Goal: Navigation & Orientation: Find specific page/section

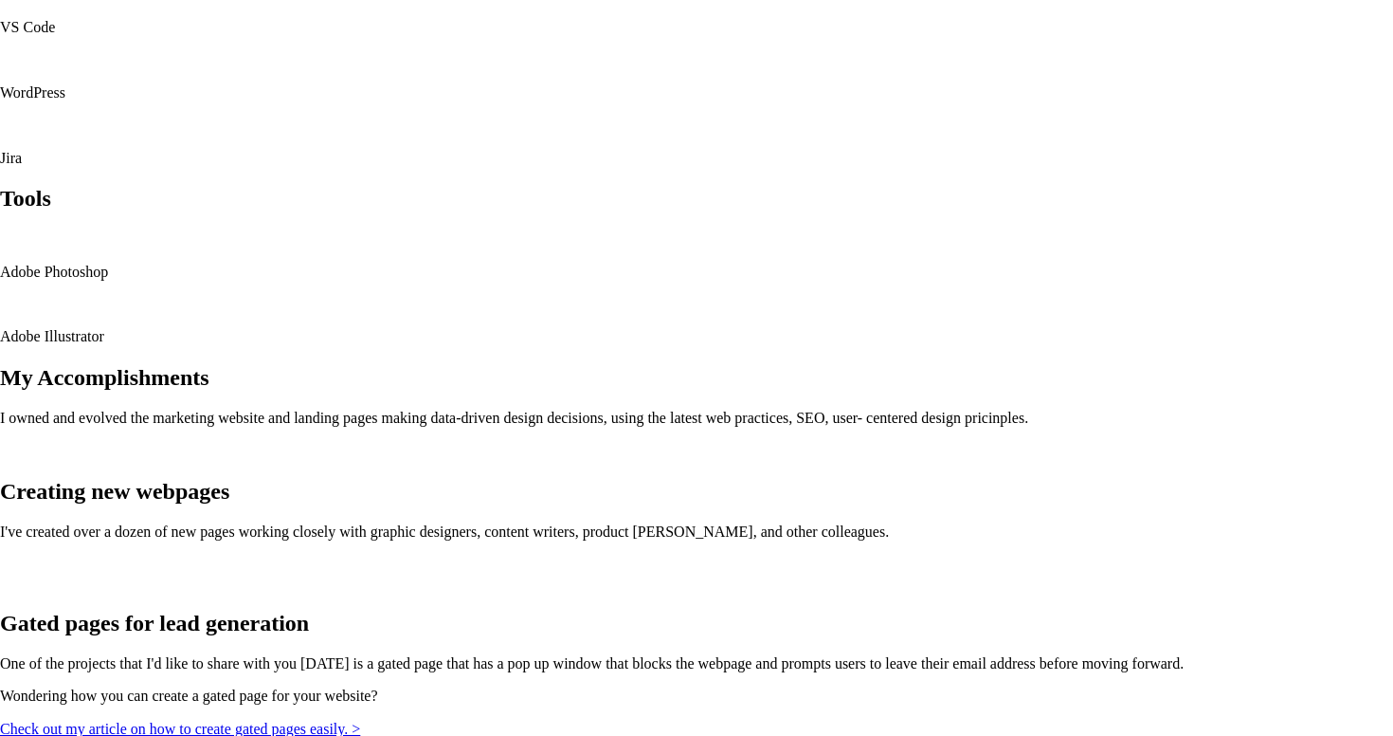
scroll to position [1885, 0]
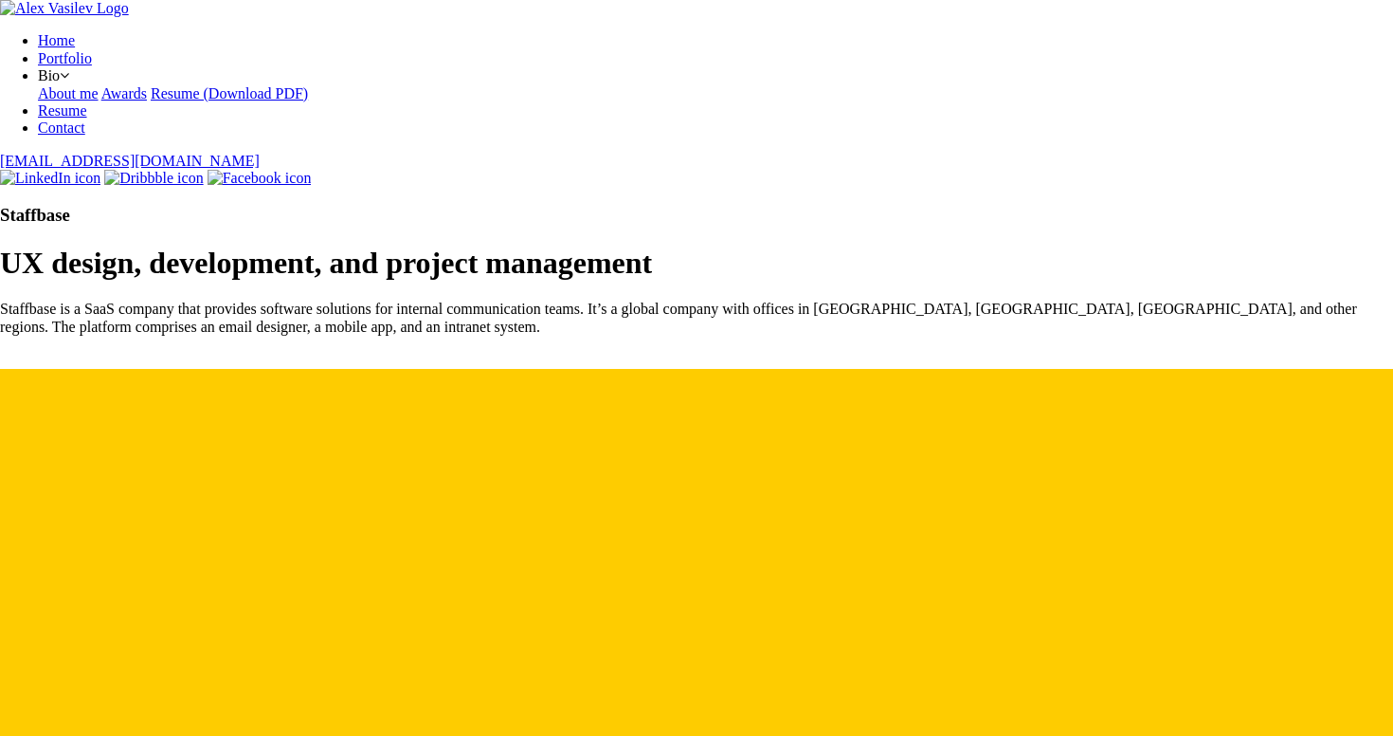
scroll to position [1885, 0]
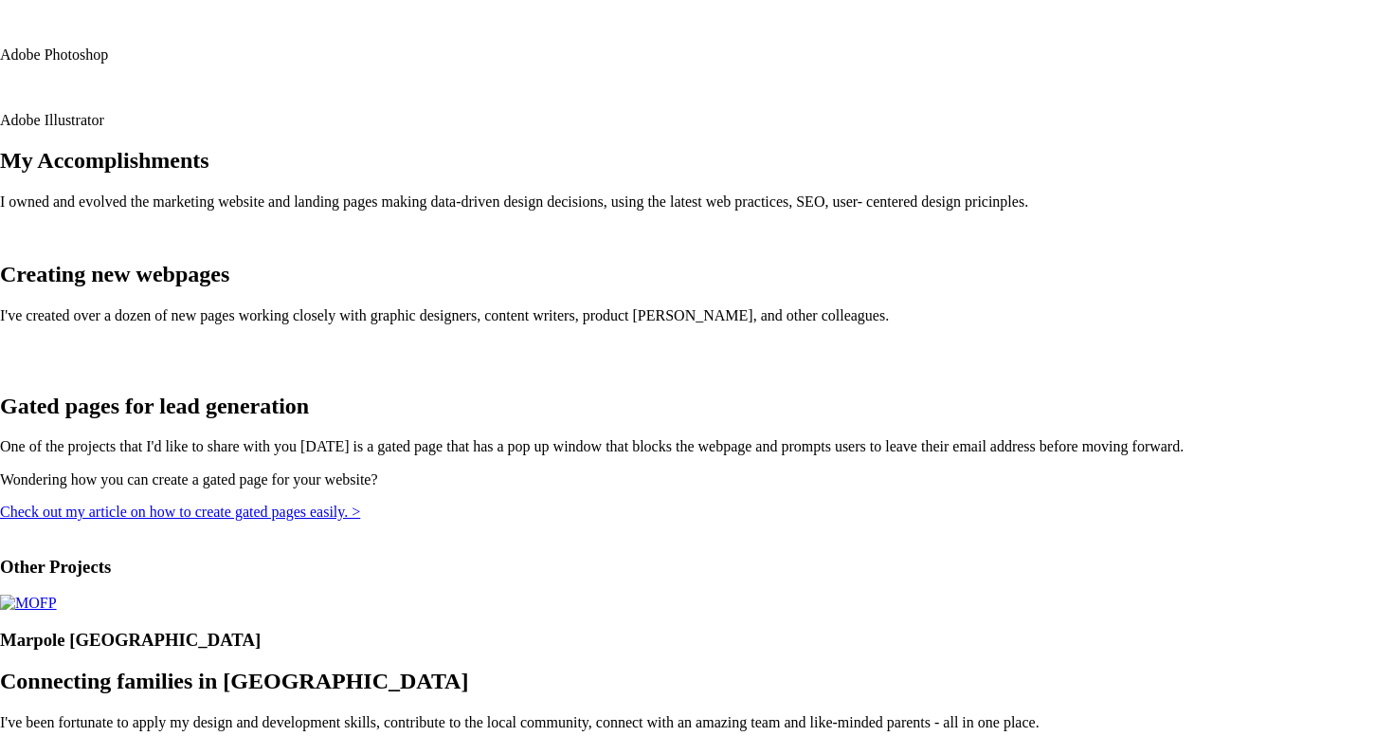
scroll to position [1720, 0]
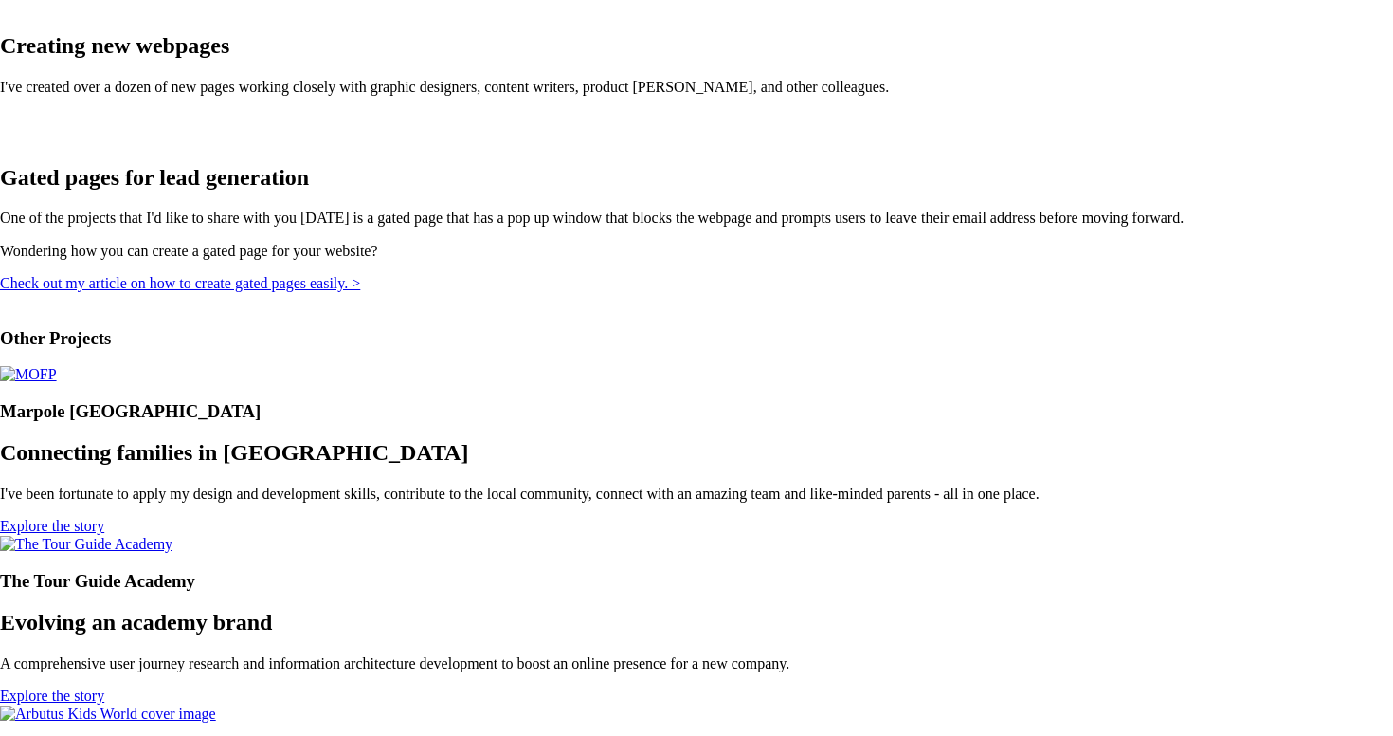
scroll to position [1985, 0]
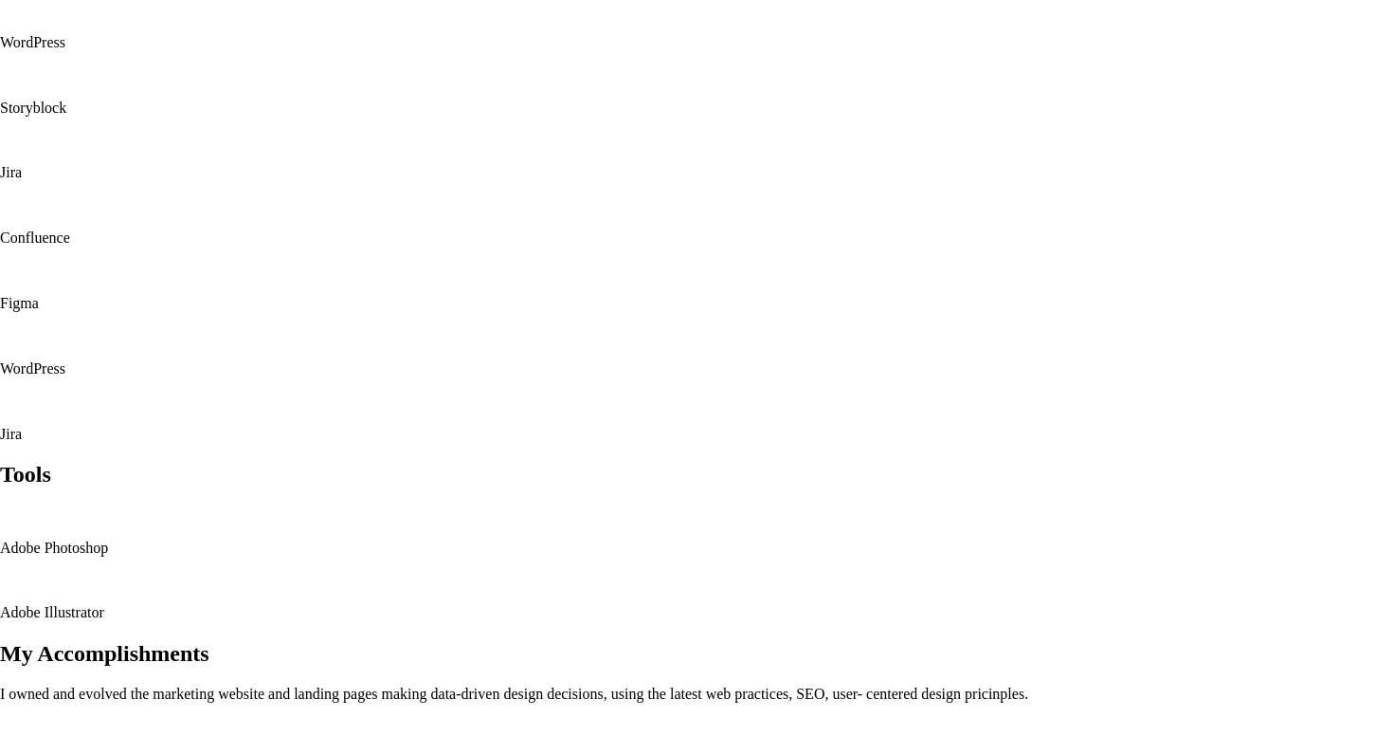
scroll to position [1985, 0]
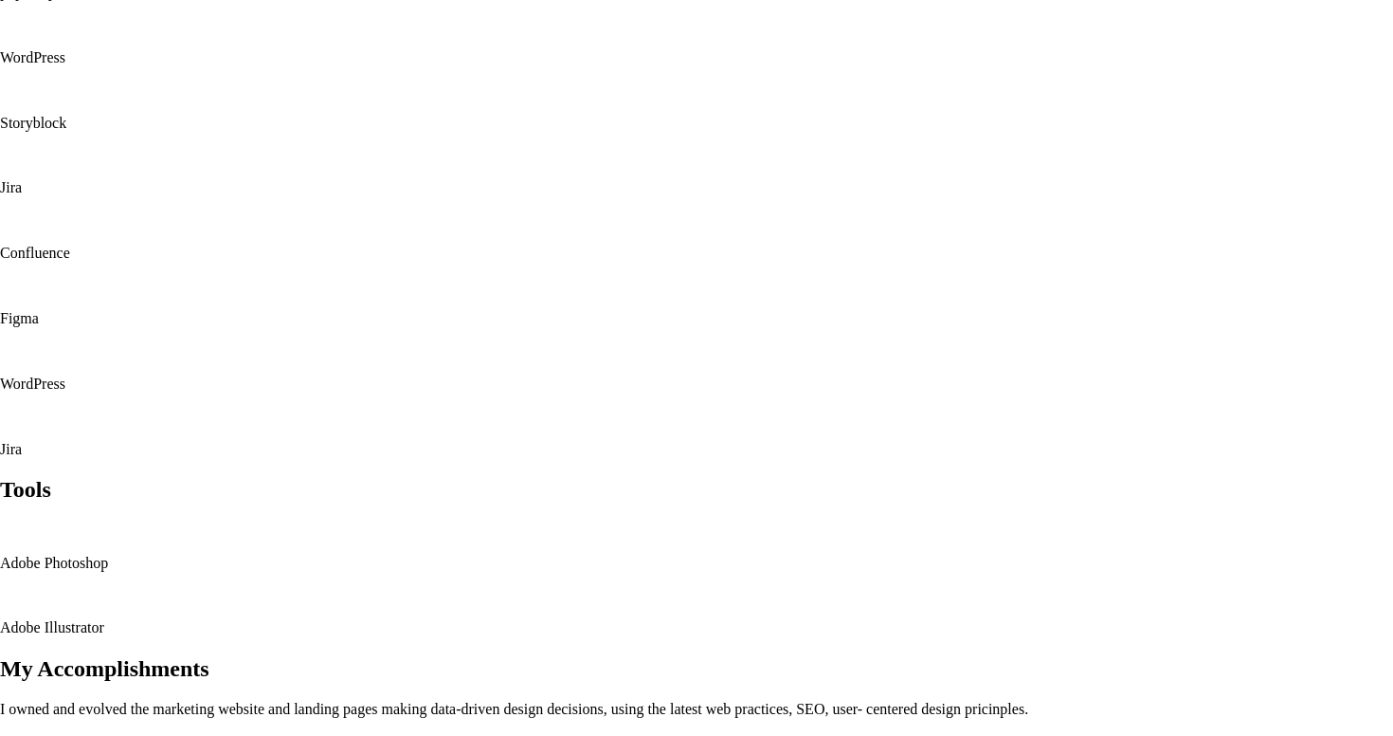
scroll to position [1935, 0]
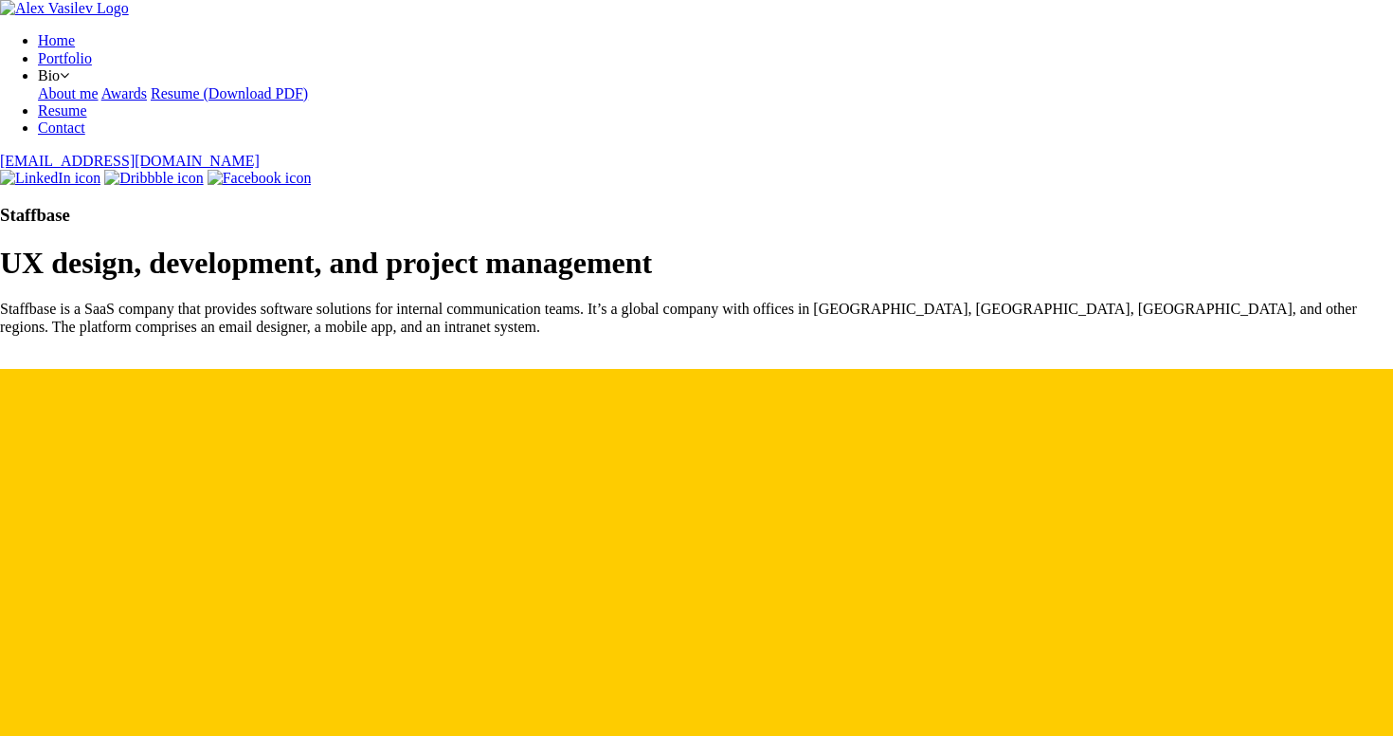
scroll to position [1943, 0]
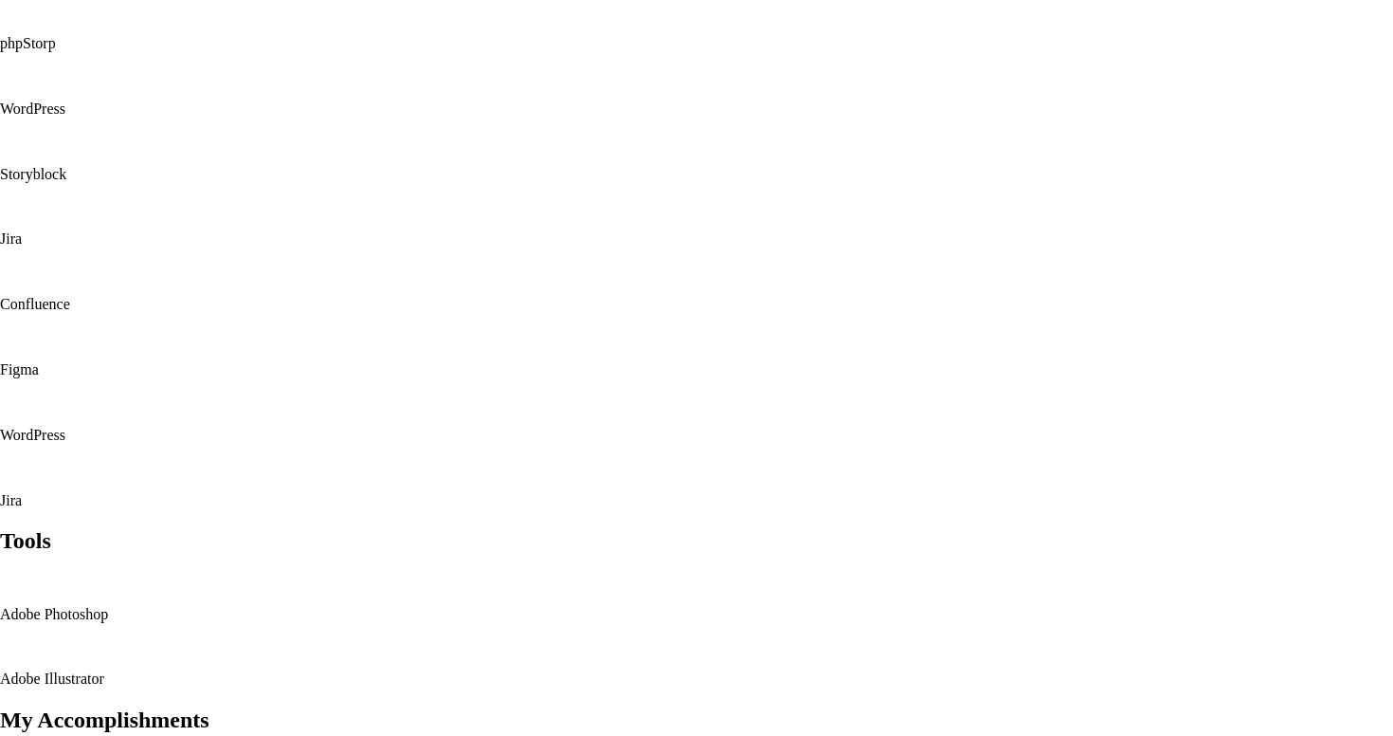
scroll to position [1917, 0]
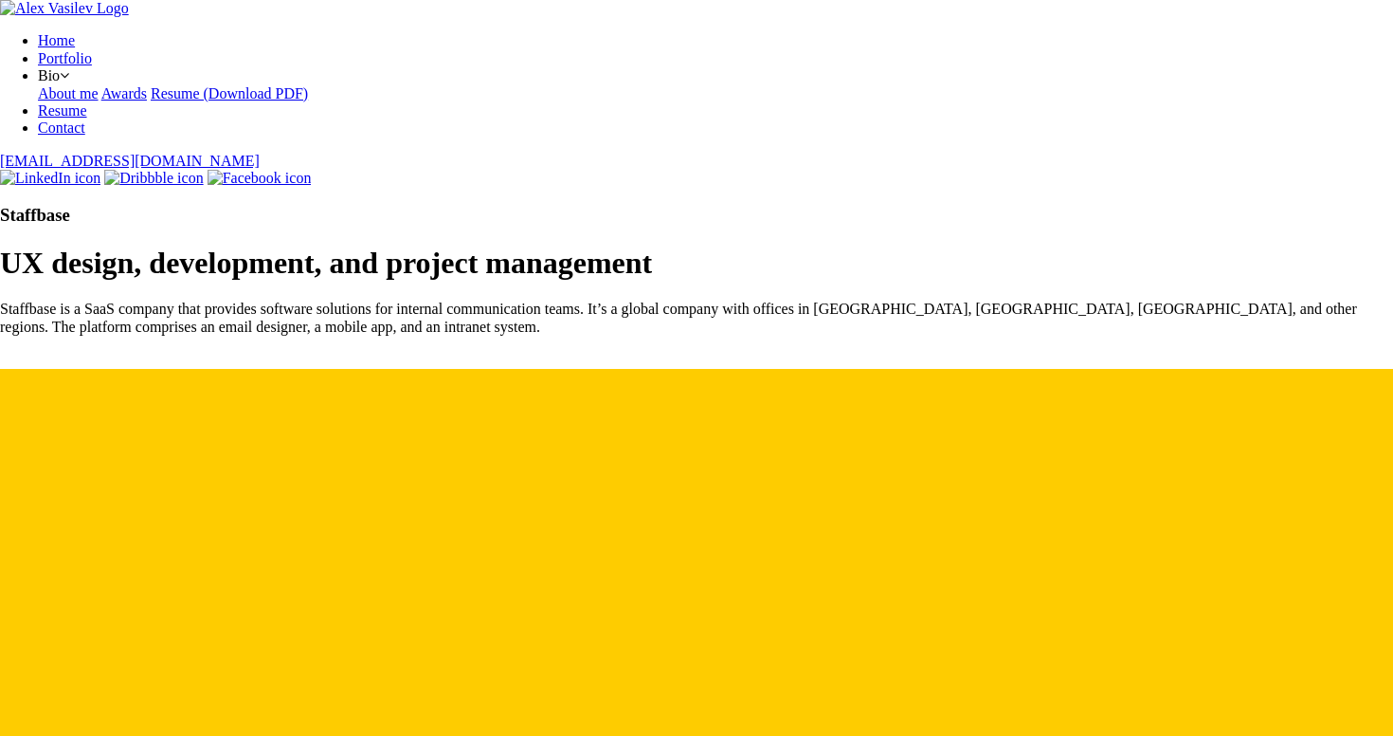
scroll to position [1934, 0]
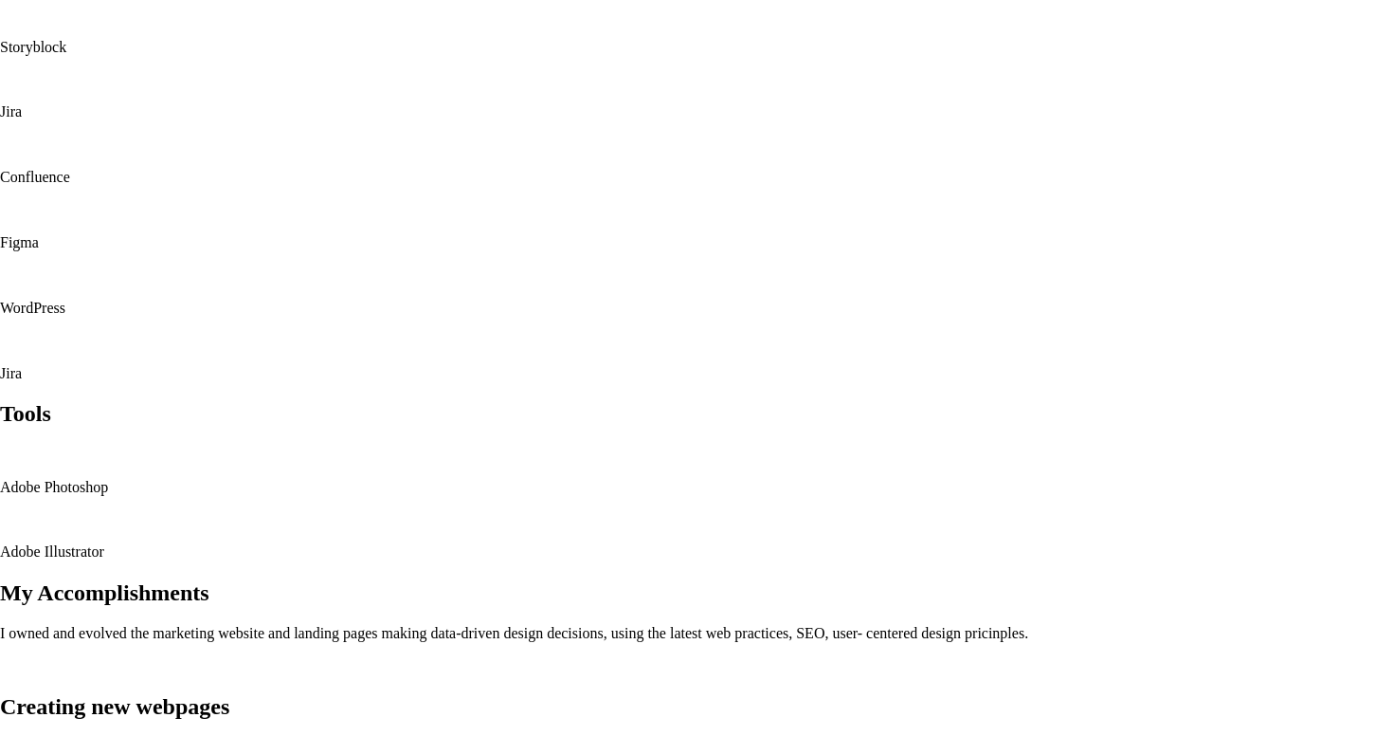
scroll to position [2042, 0]
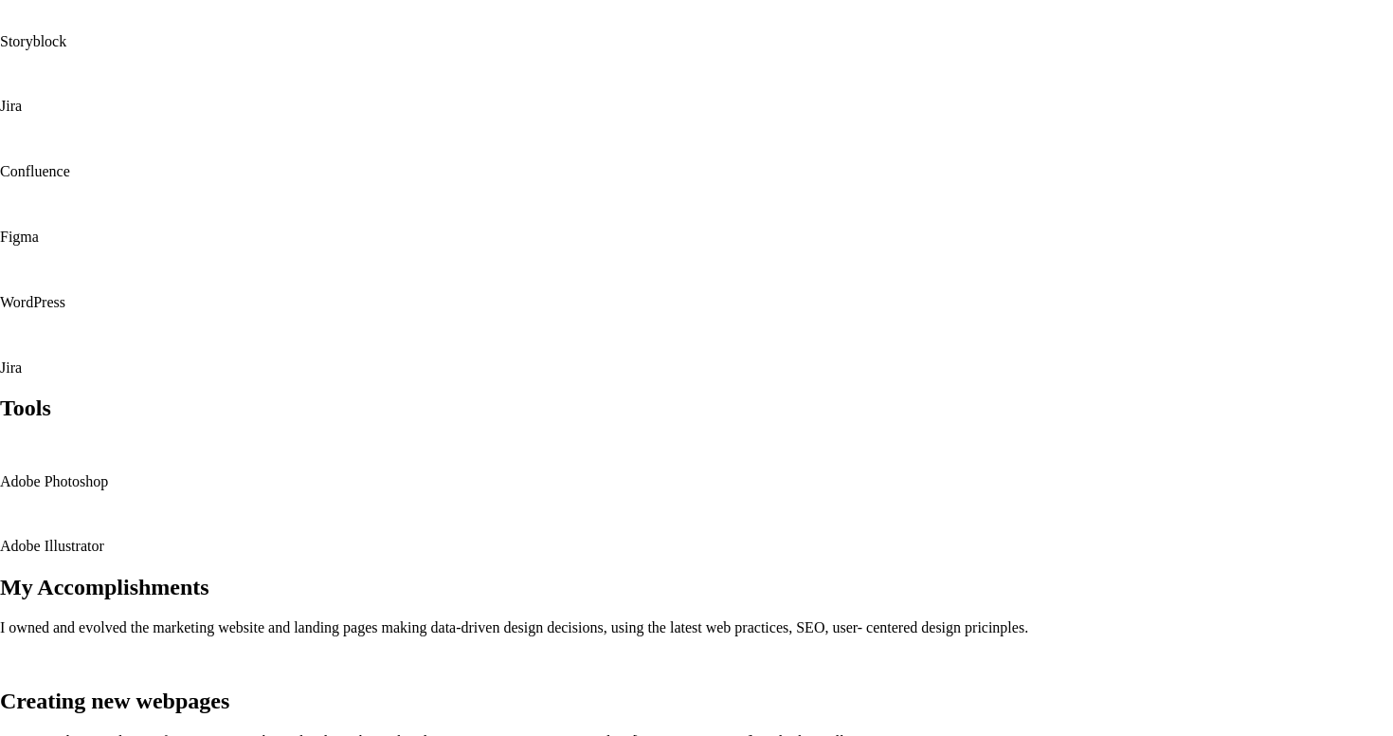
scroll to position [2078, 0]
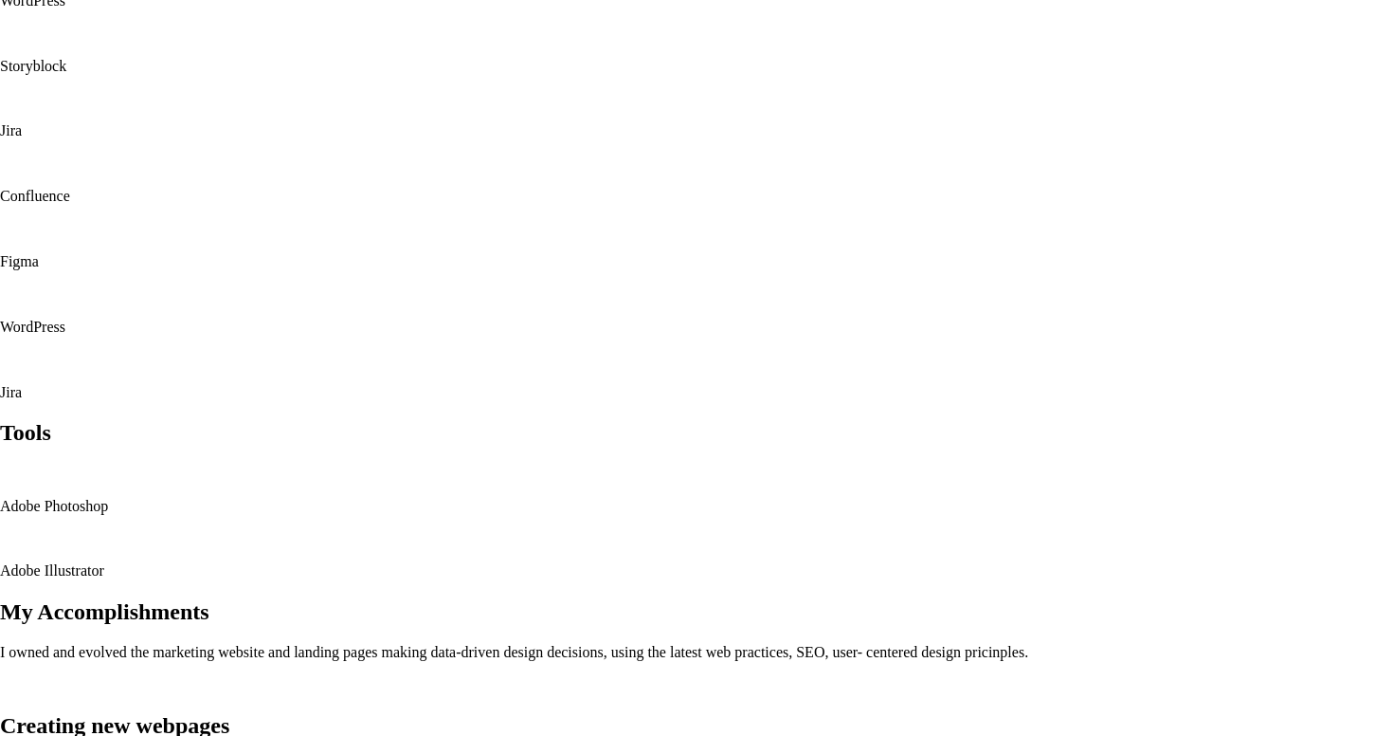
scroll to position [2048, 0]
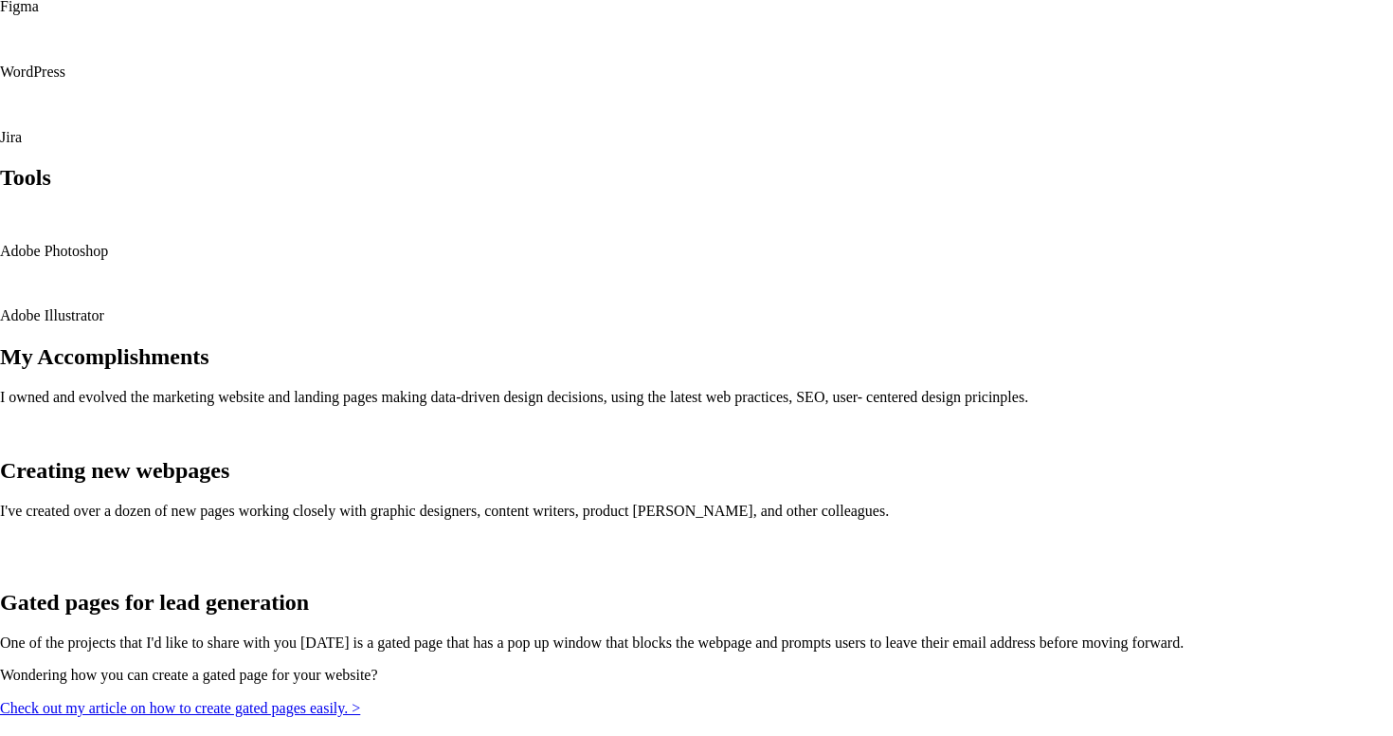
scroll to position [2145, 0]
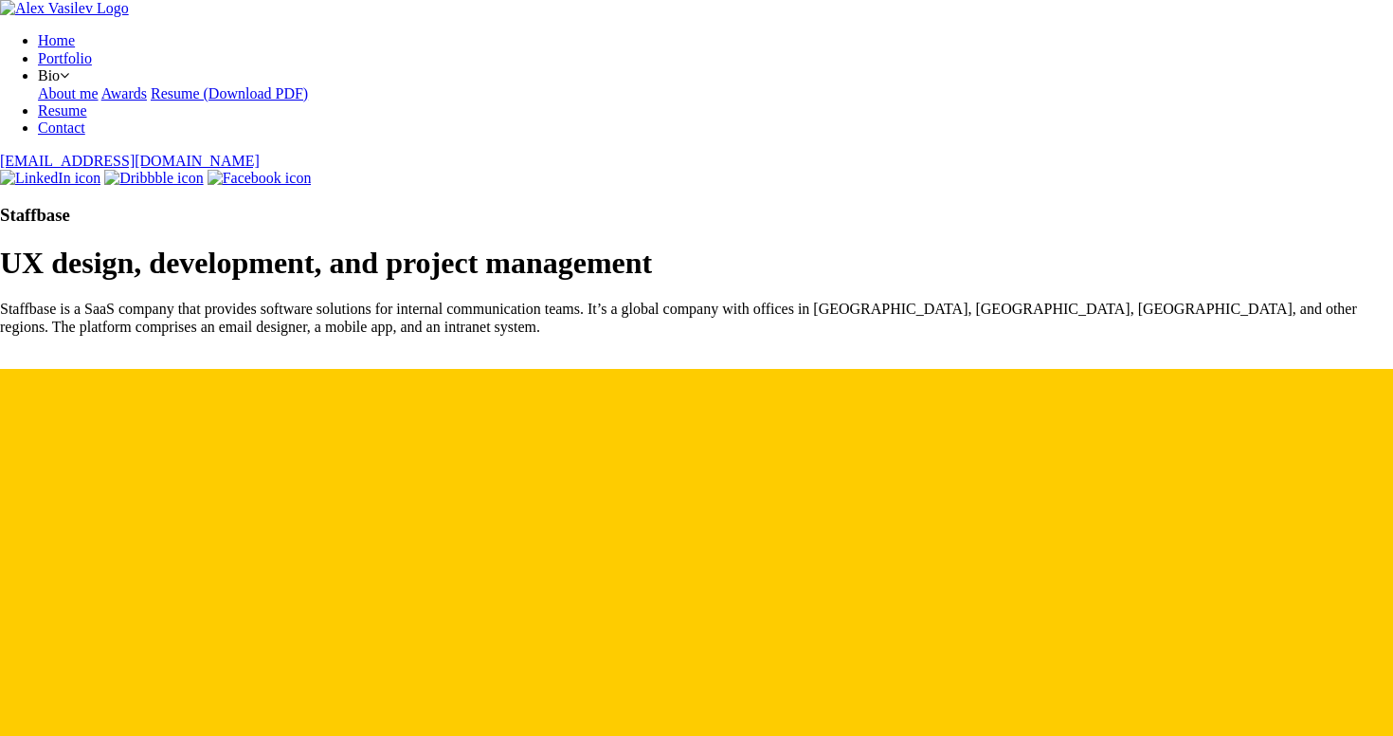
scroll to position [2145, 0]
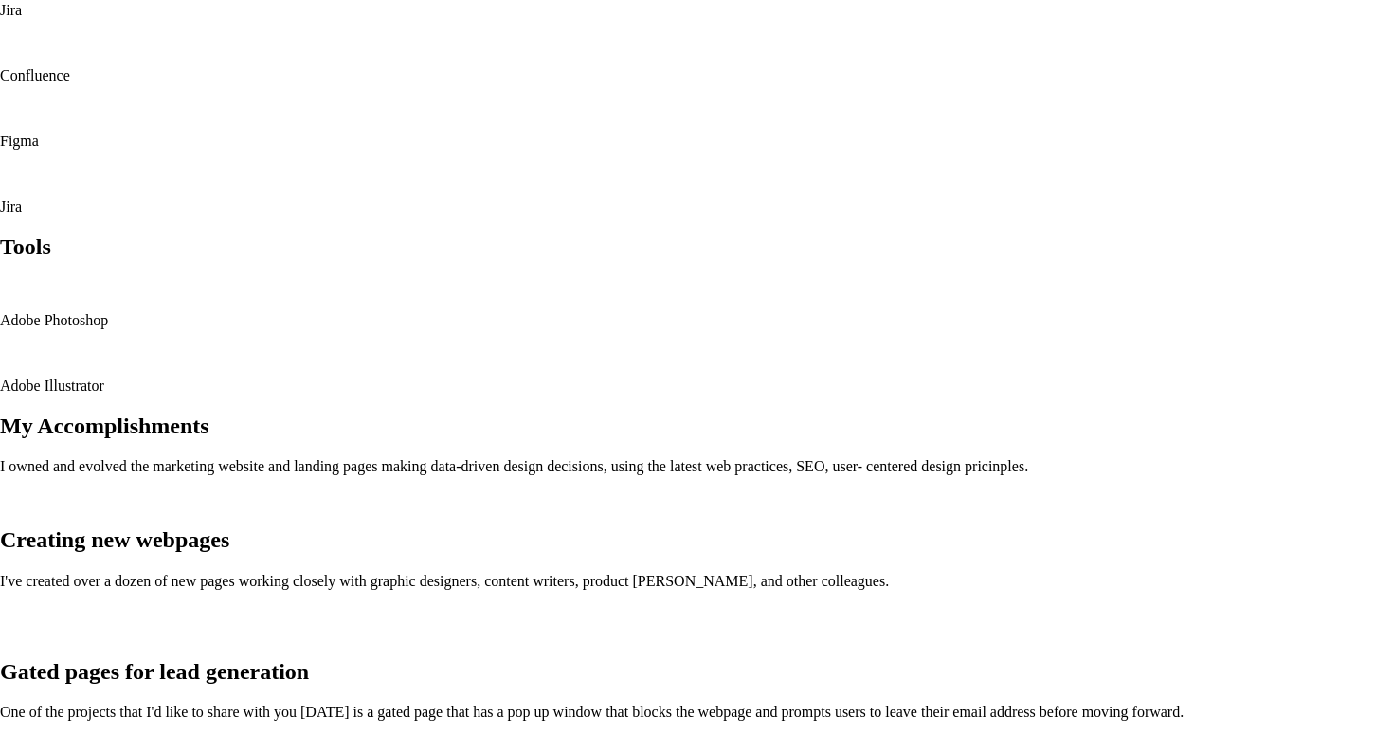
scroll to position [2231, 0]
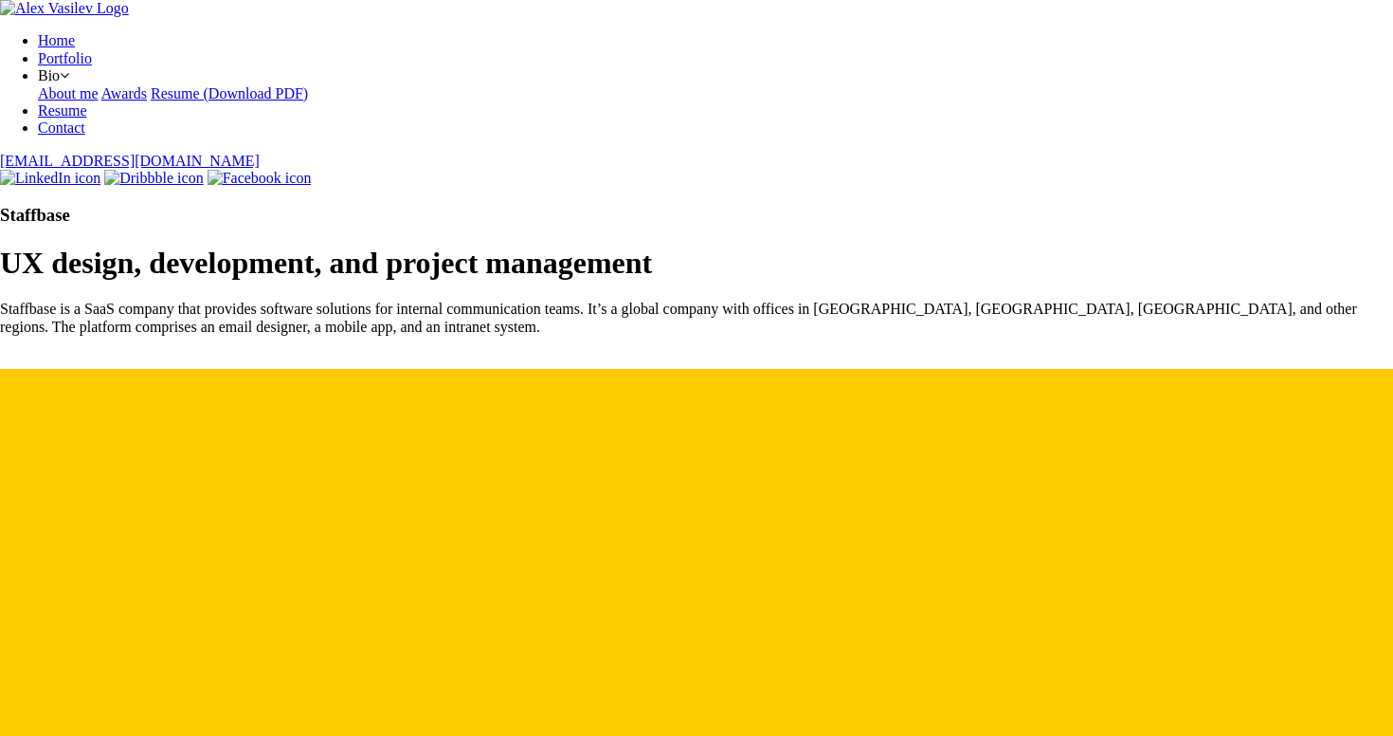
scroll to position [2231, 0]
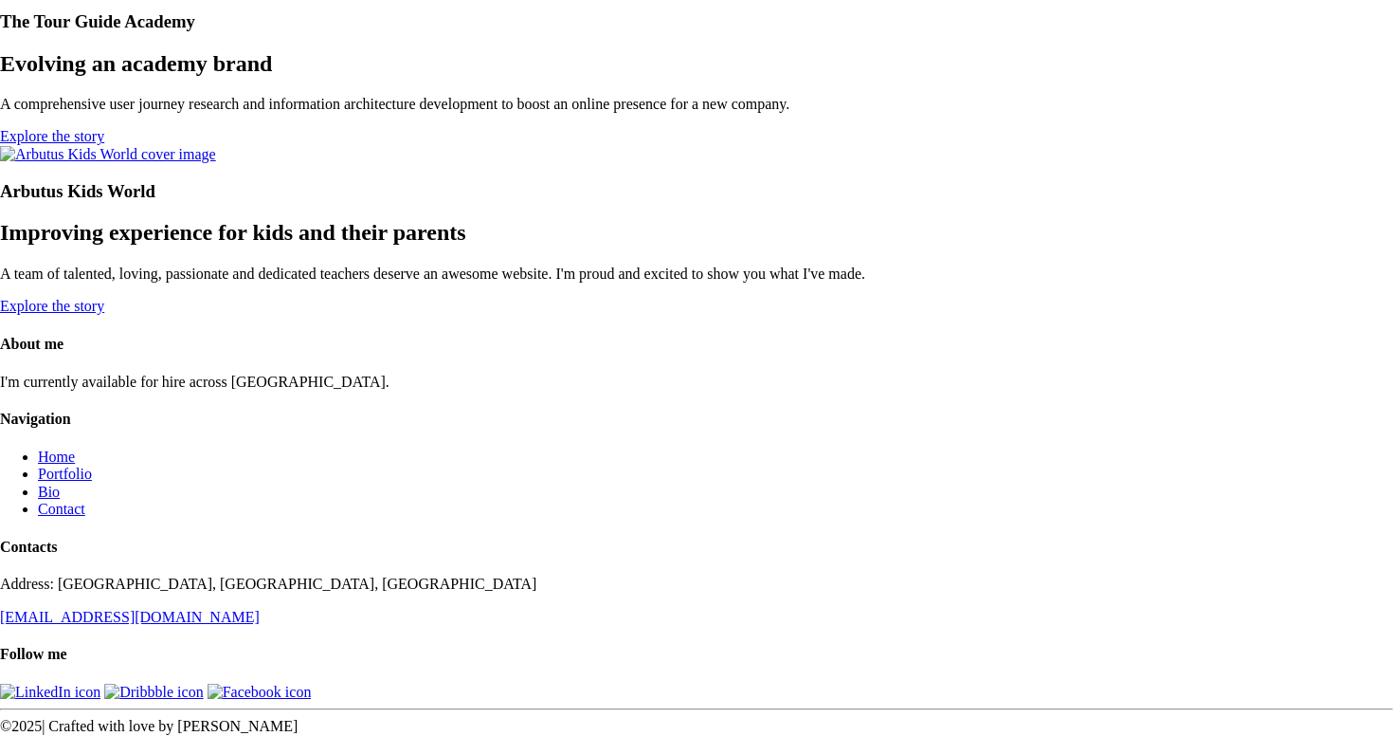
scroll to position [2763, 0]
